Goal: Transaction & Acquisition: Download file/media

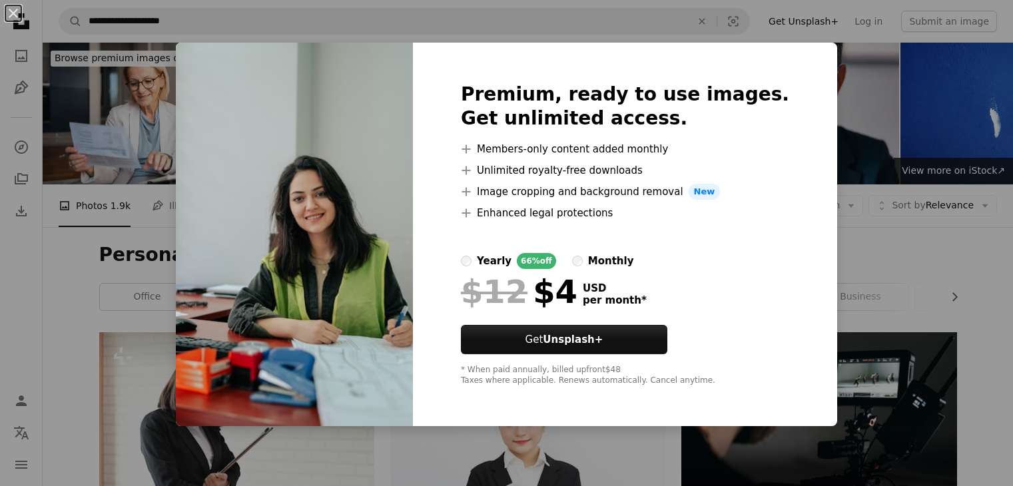
click at [899, 174] on div "An X shape Premium, ready to use images. Get unlimited access. A plus sign Memb…" at bounding box center [506, 243] width 1013 height 486
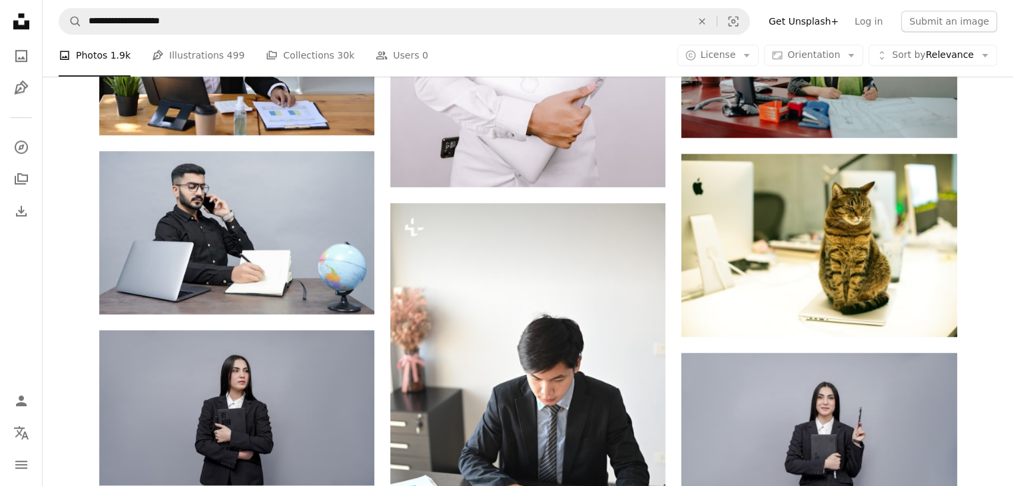
scroll to position [985, 0]
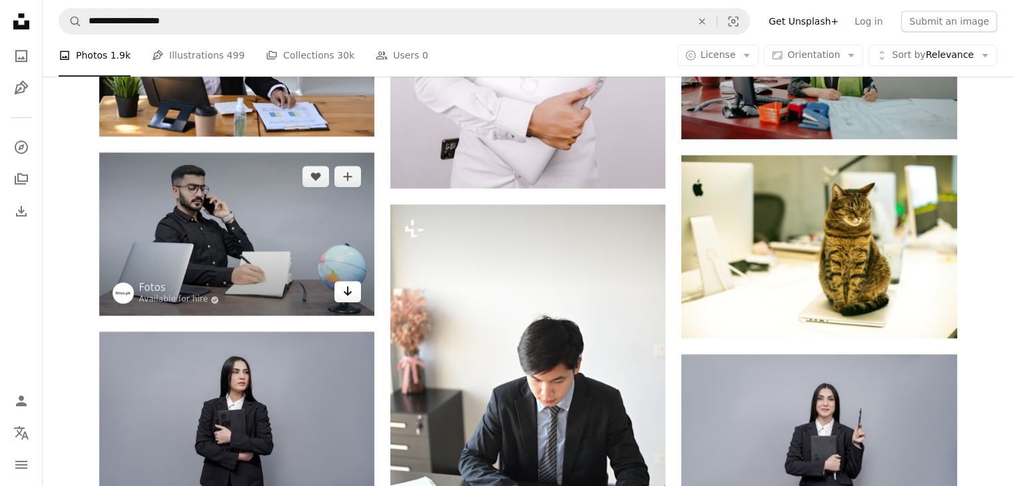
click at [354, 290] on link "Arrow pointing down" at bounding box center [347, 291] width 27 height 21
